Goal: Task Accomplishment & Management: Manage account settings

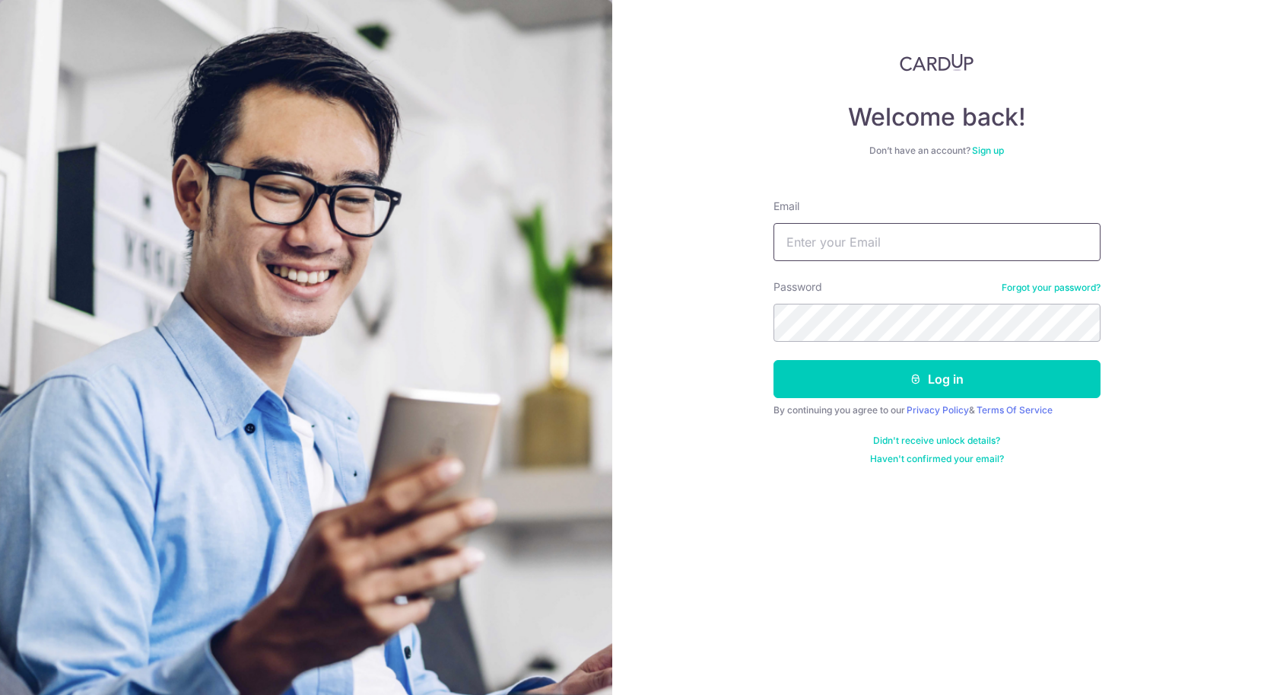
type input "[EMAIL_ADDRESS][DOMAIN_NAME]"
click at [936, 379] on button "Log in" at bounding box center [937, 379] width 327 height 38
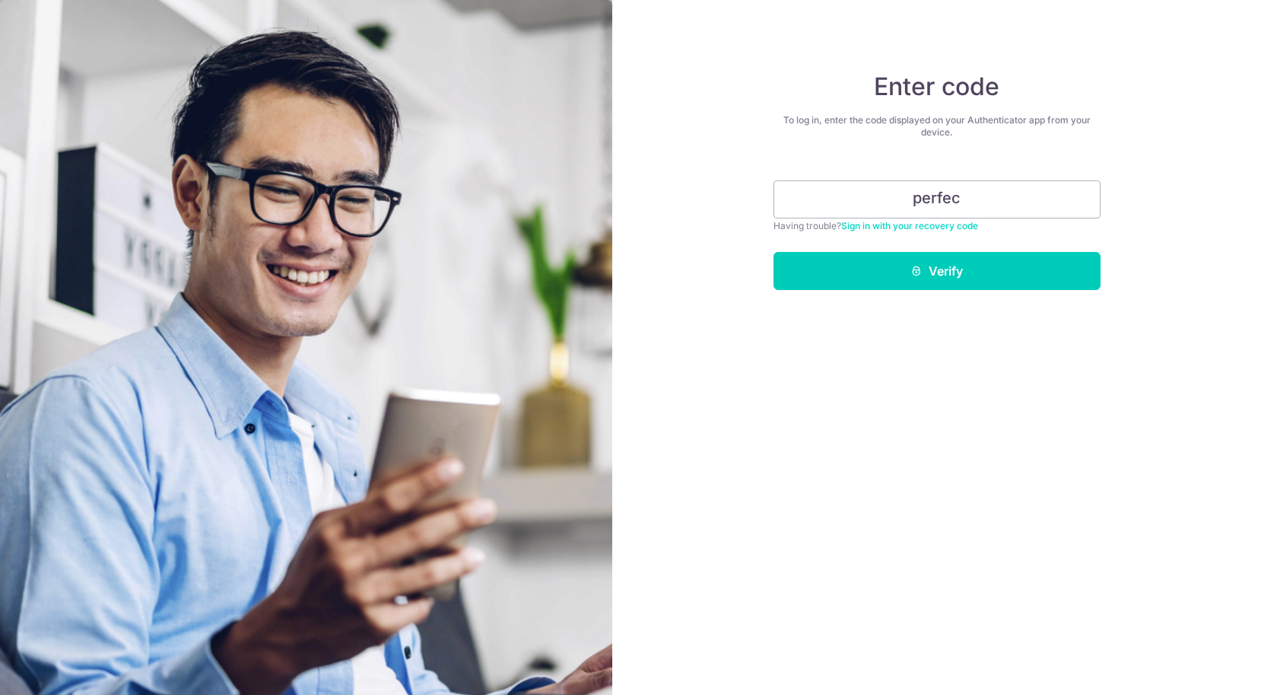
type input "perfec"
click at [936, 271] on button "Verify" at bounding box center [937, 271] width 327 height 38
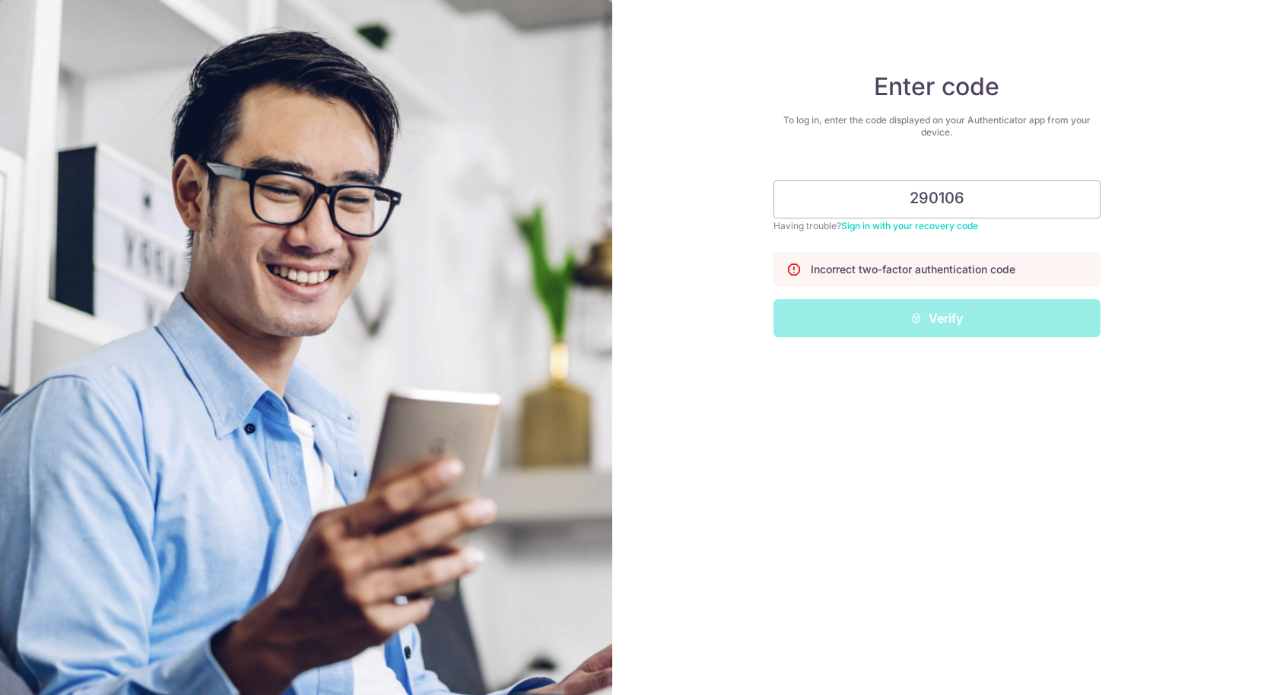
type input "290106"
click at [936, 318] on button "Verify" at bounding box center [937, 318] width 327 height 38
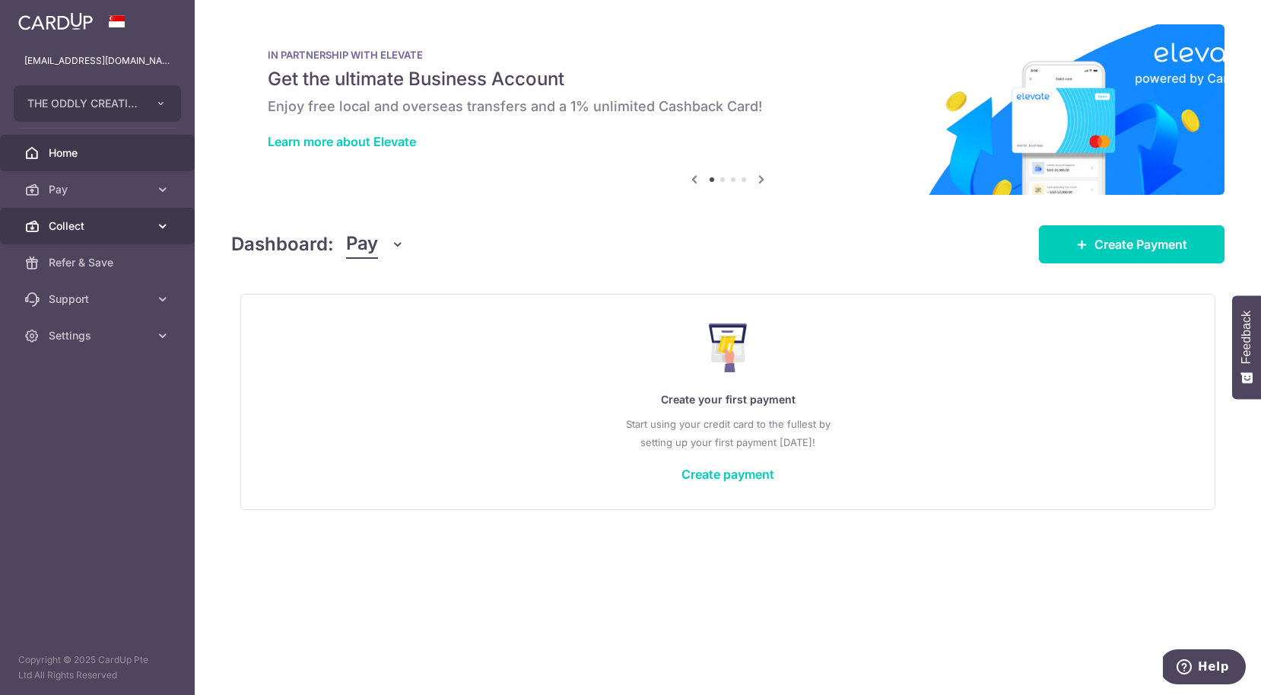
click at [107, 219] on span "Collect" at bounding box center [99, 225] width 100 height 15
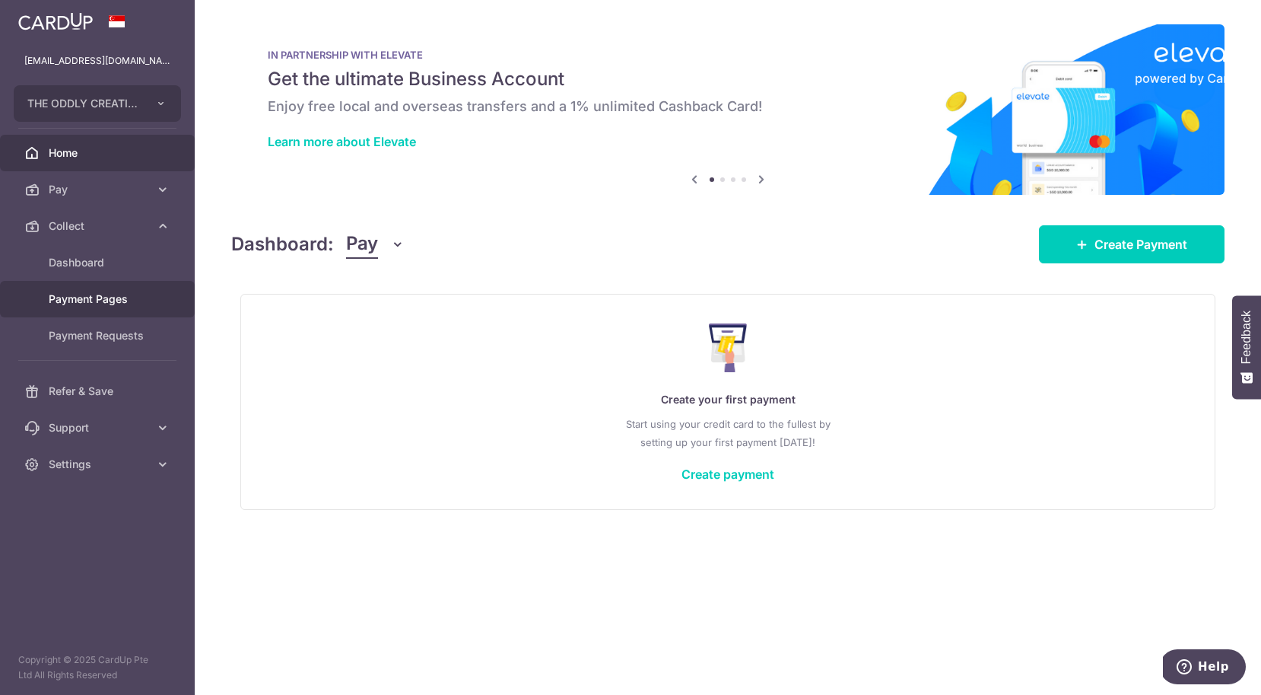
click at [114, 282] on link "Payment Pages" at bounding box center [97, 299] width 195 height 37
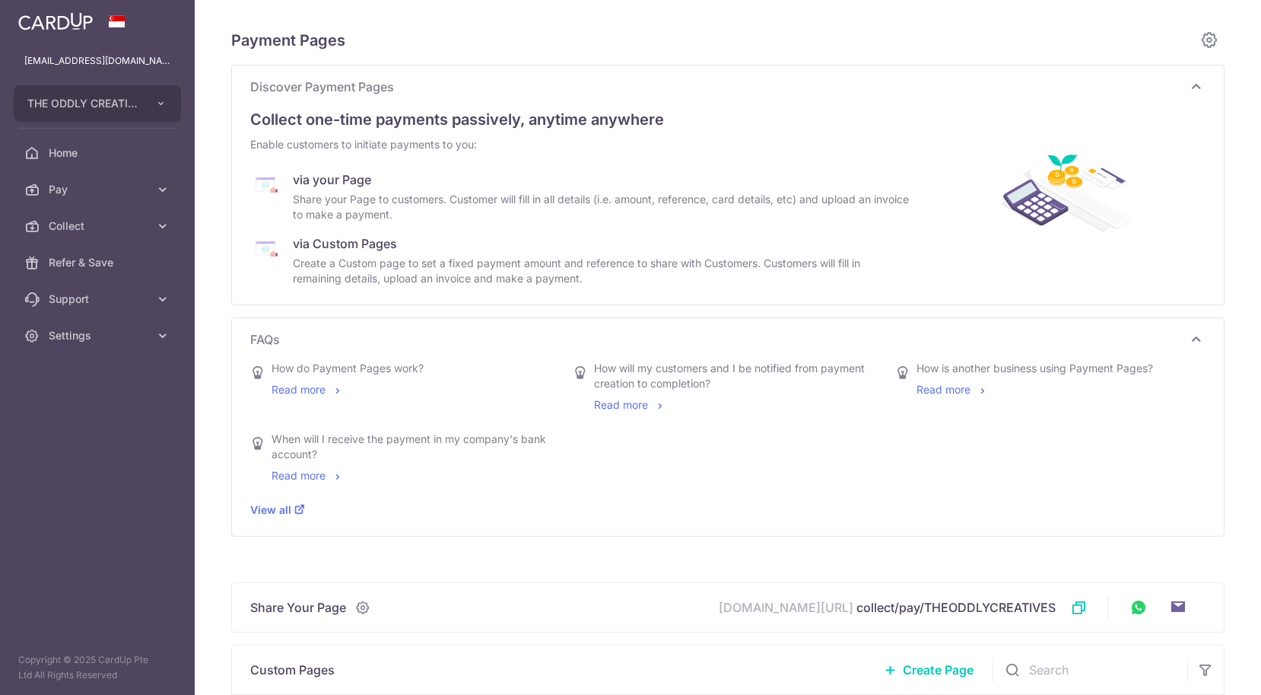
click at [119, 265] on span "Refer & Save" at bounding box center [99, 262] width 100 height 15
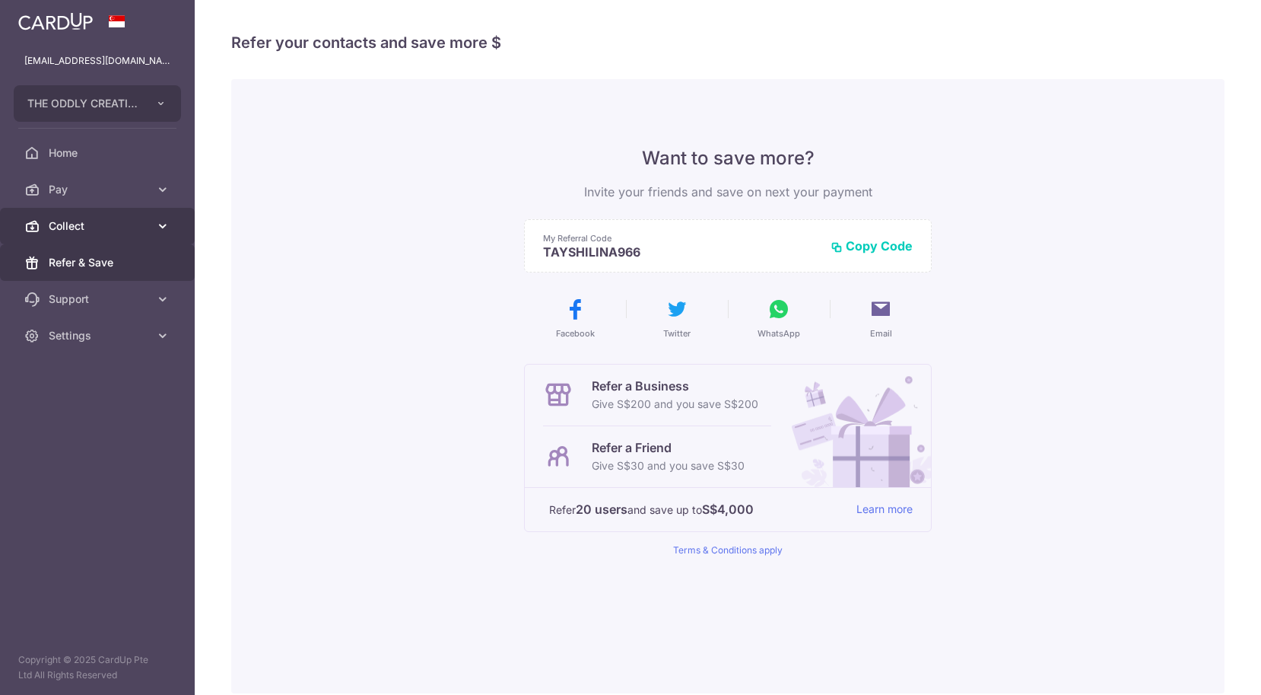
click at [148, 224] on span "Collect" at bounding box center [99, 225] width 100 height 15
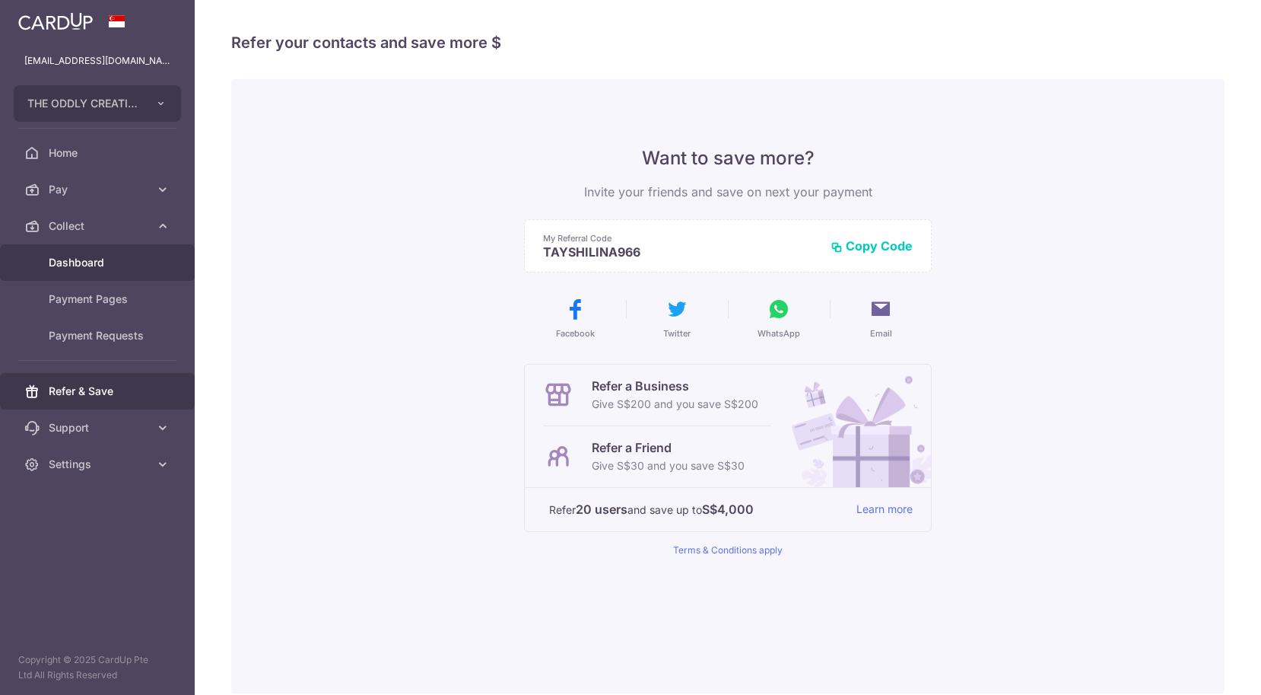
click at [123, 250] on link "Dashboard" at bounding box center [97, 262] width 195 height 37
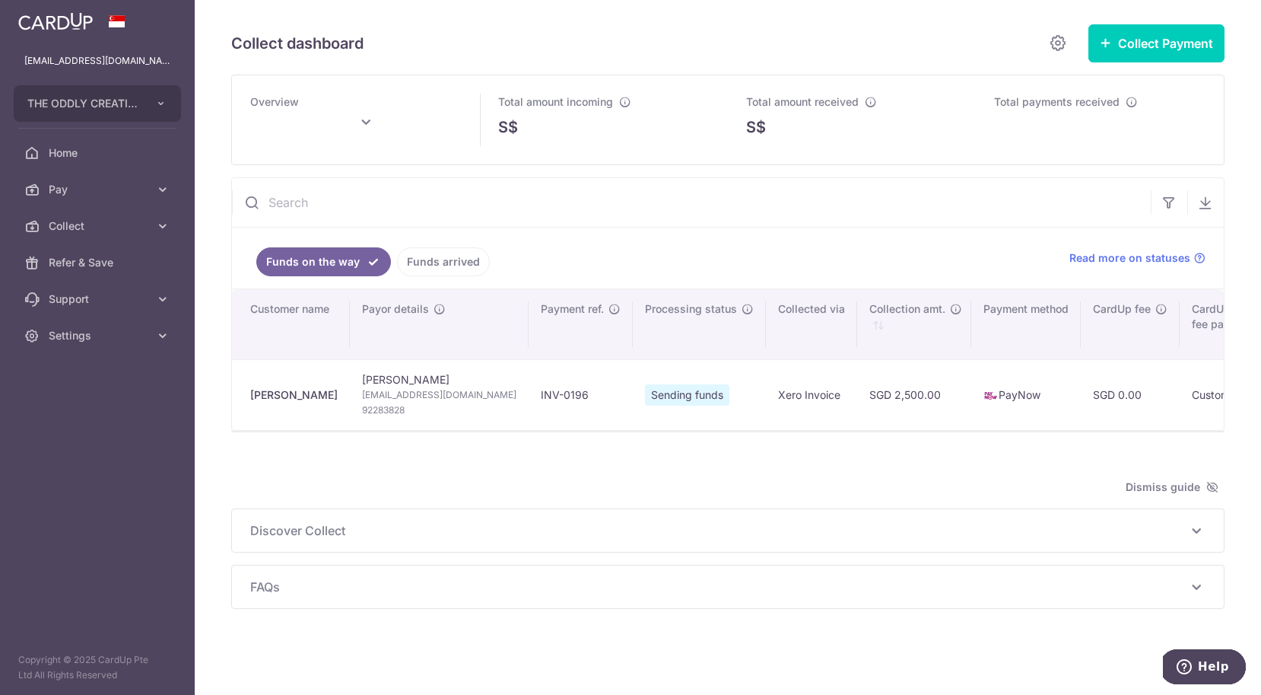
type input "[DATE]"
